Goal: Task Accomplishment & Management: Complete application form

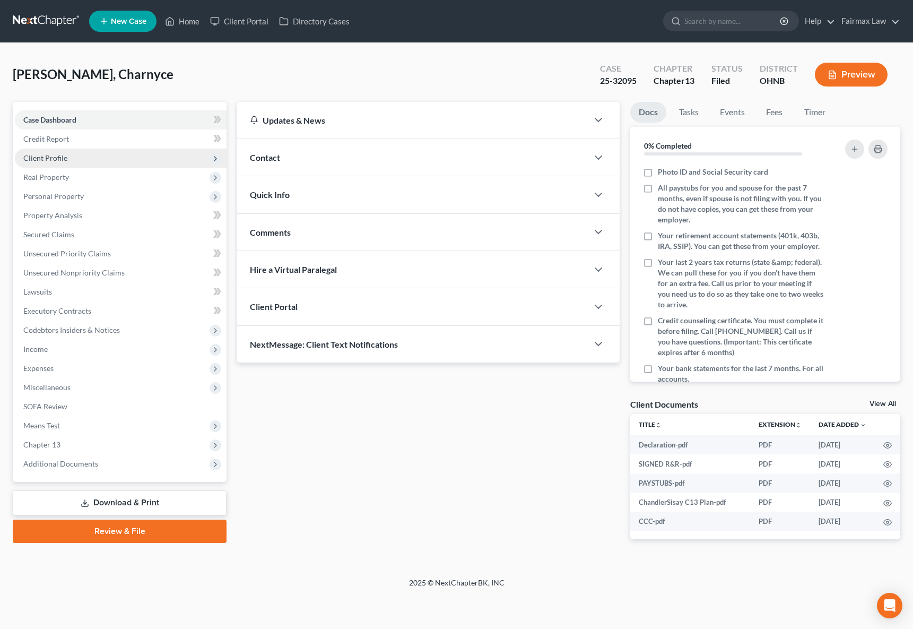
click at [71, 153] on span "Client Profile" at bounding box center [121, 158] width 212 height 19
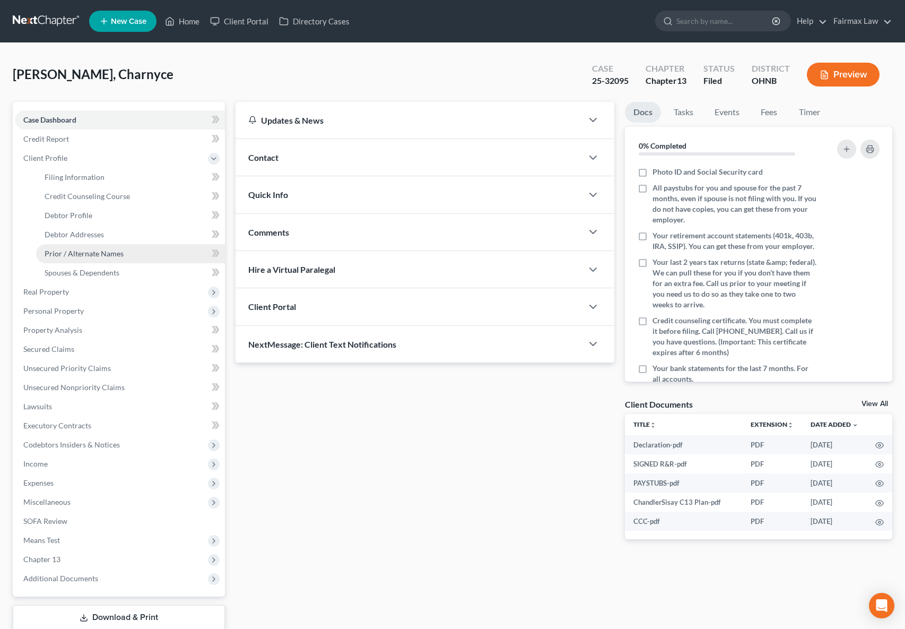
click at [87, 257] on span "Prior / Alternate Names" at bounding box center [84, 253] width 79 height 9
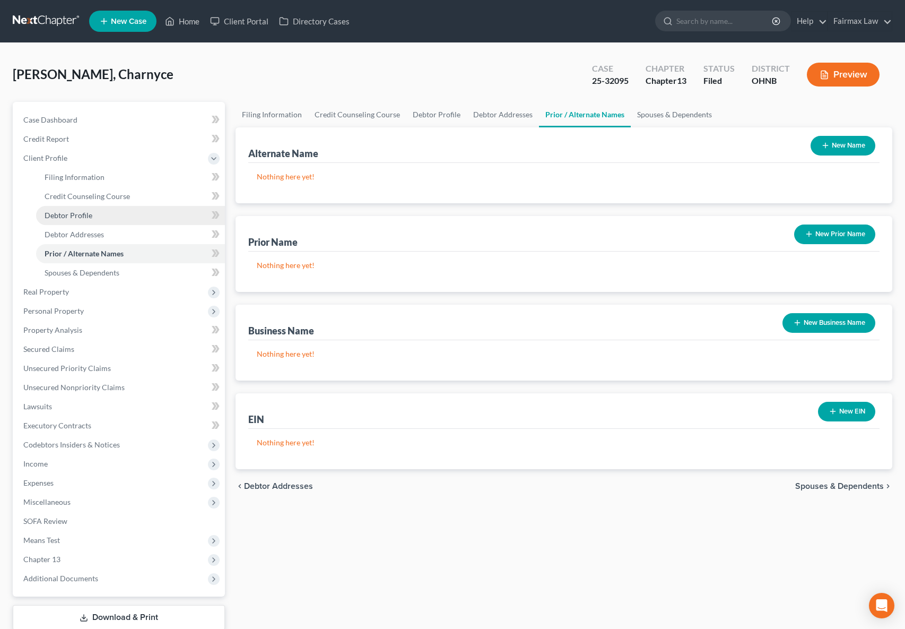
click at [87, 215] on span "Debtor Profile" at bounding box center [69, 215] width 48 height 9
select select "2"
select select "0"
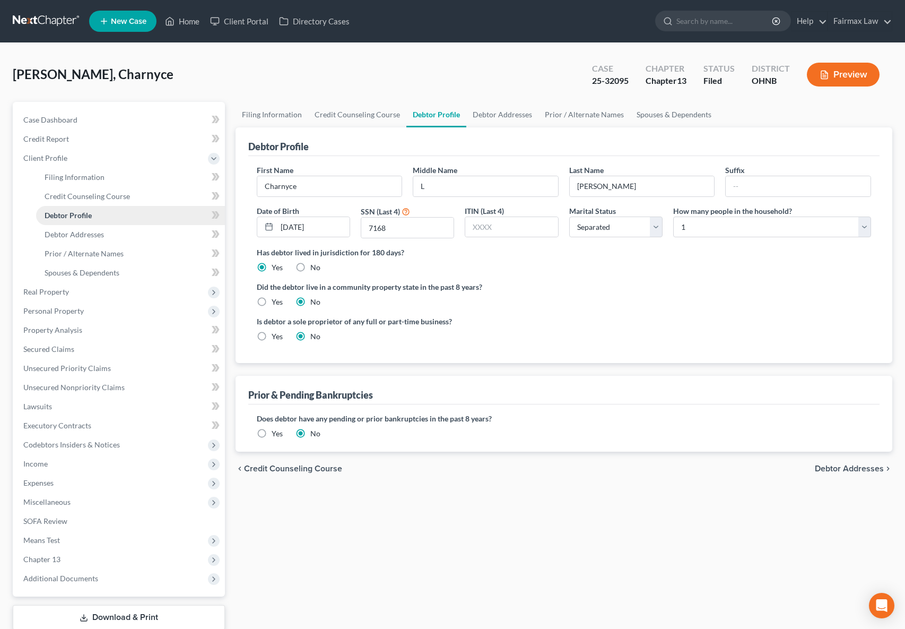
radio input "true"
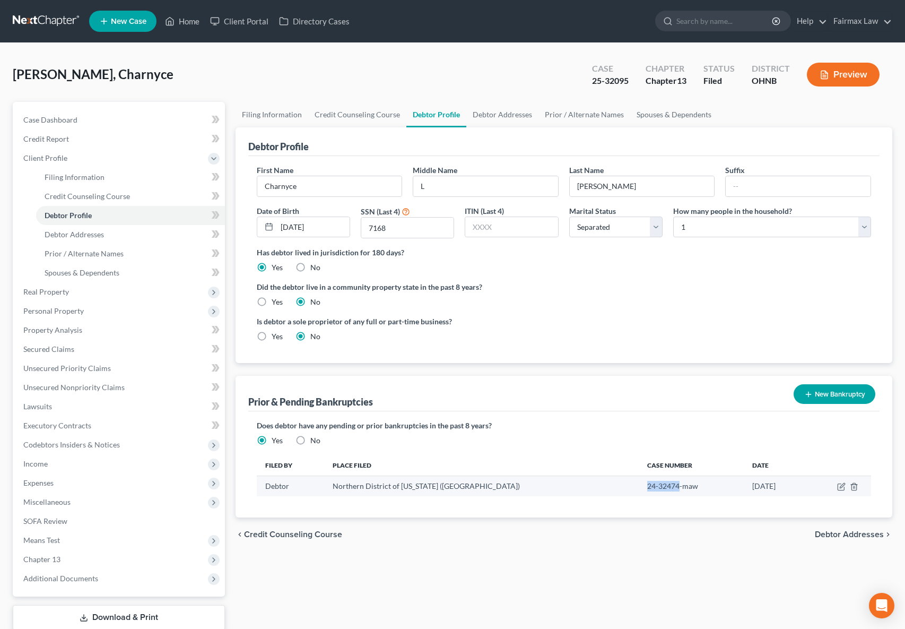
drag, startPoint x: 576, startPoint y: 485, endPoint x: 609, endPoint y: 485, distance: 33.4
click at [639, 485] on td "24-32474-maw" at bounding box center [691, 486] width 104 height 20
copy td "24-32474"
